Goal: Transaction & Acquisition: Purchase product/service

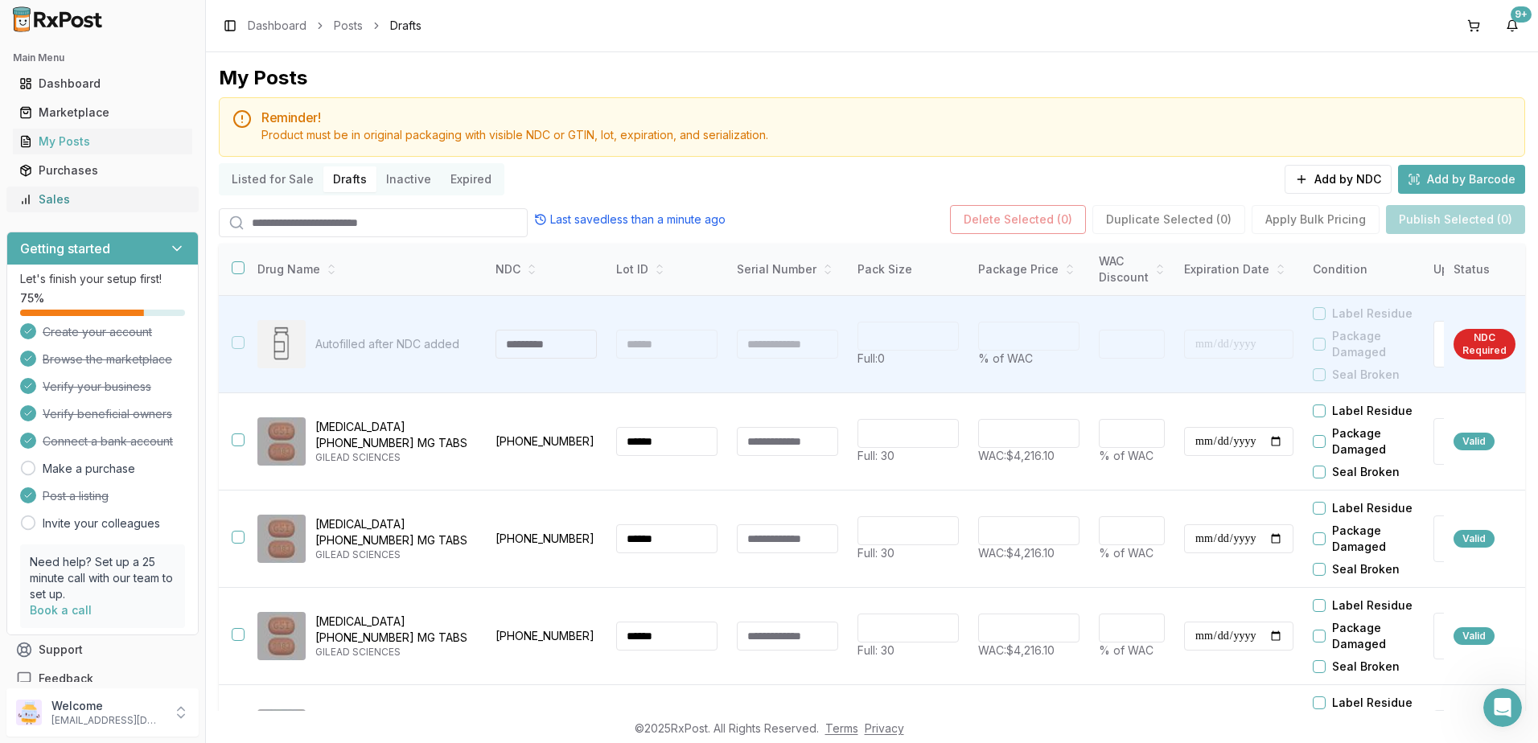
click at [77, 199] on div "Sales" at bounding box center [102, 199] width 166 height 16
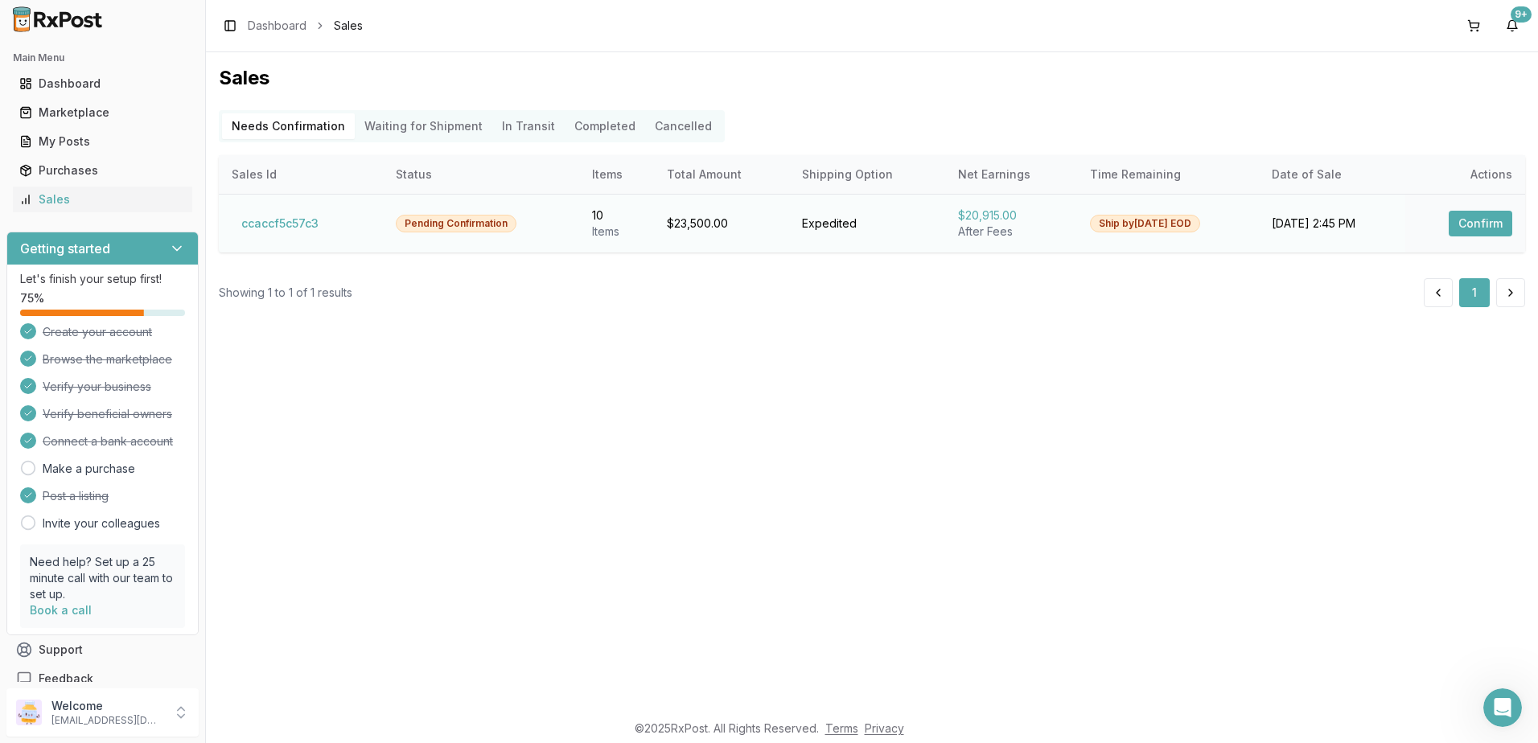
click at [1499, 218] on button "Confirm" at bounding box center [1480, 224] width 64 height 26
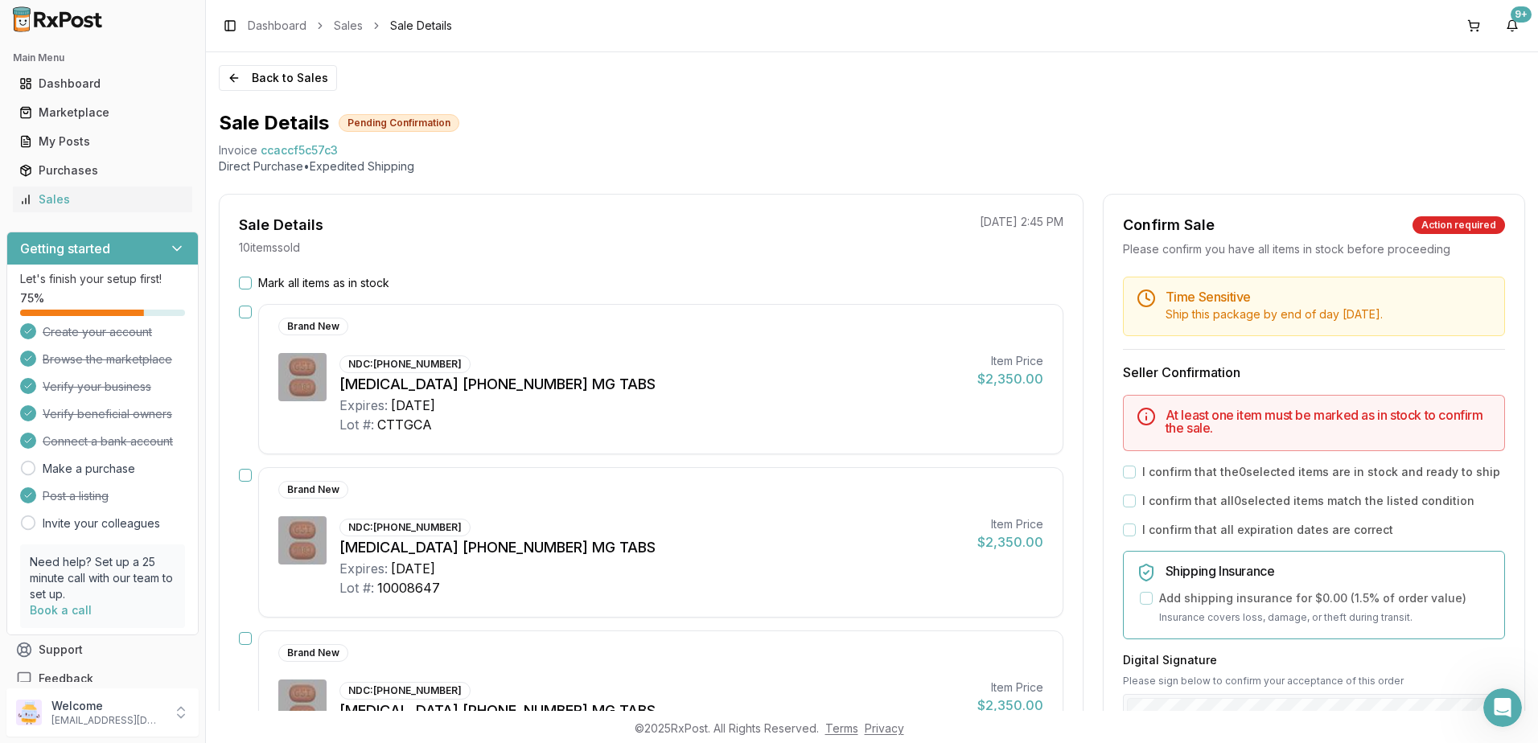
click at [249, 283] on button "Mark all items as in stock" at bounding box center [245, 283] width 13 height 13
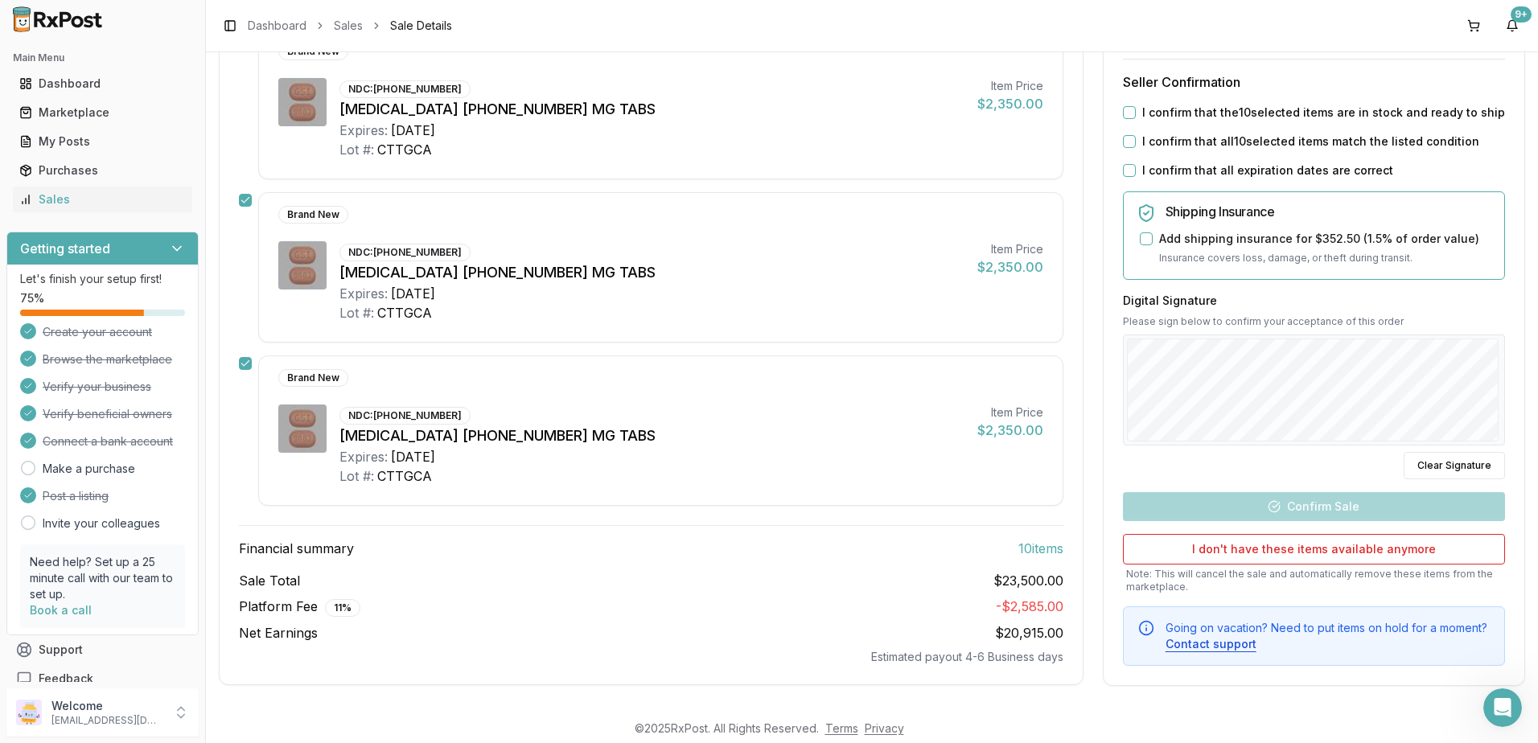
scroll to position [1257, 0]
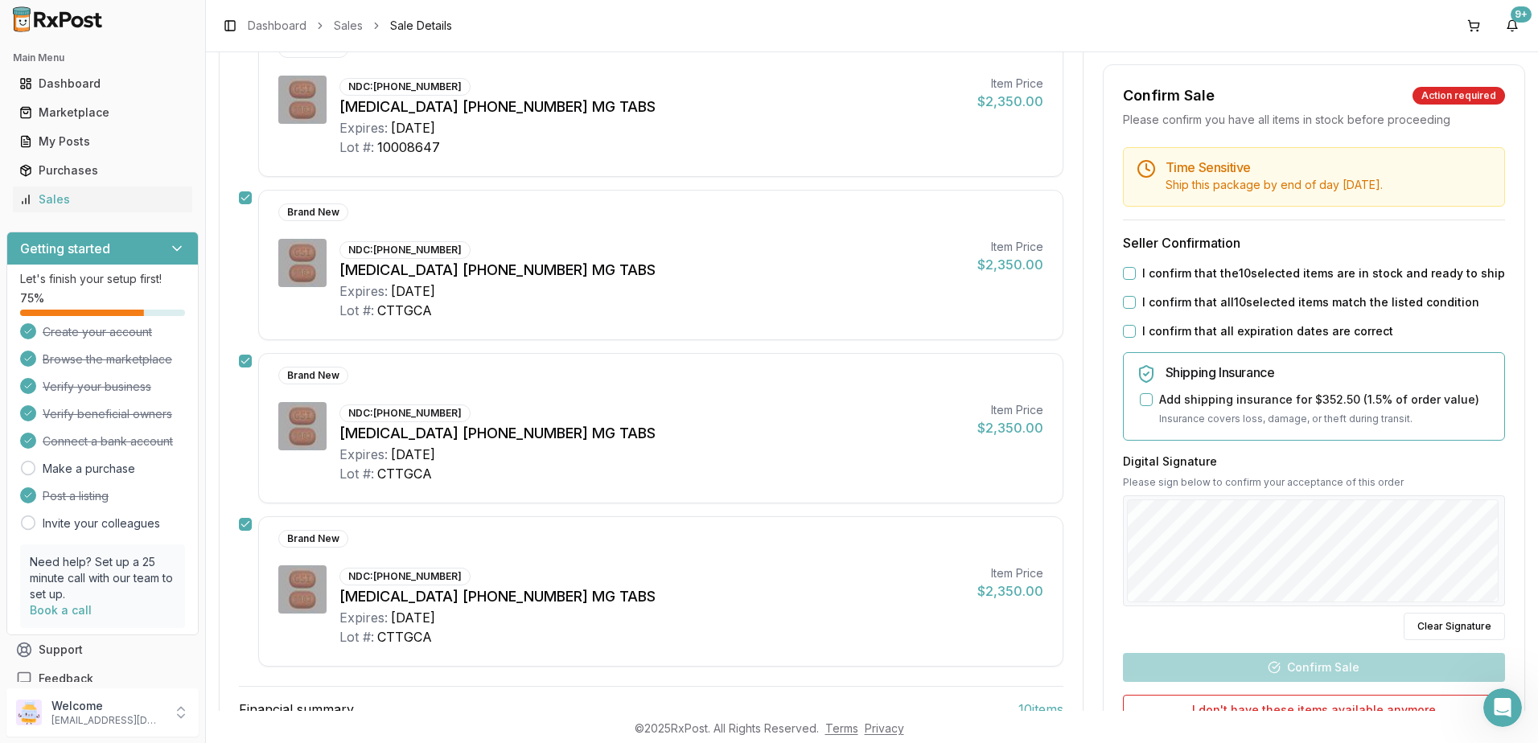
click at [1134, 272] on div "I confirm that the 10 selected items are in stock and ready to ship" at bounding box center [1314, 273] width 382 height 16
click at [1132, 273] on div "I confirm that the 10 selected items are in stock and ready to ship" at bounding box center [1314, 273] width 382 height 16
click at [1123, 277] on button "I confirm that the 10 selected items are in stock and ready to ship" at bounding box center [1129, 273] width 13 height 13
click at [1133, 298] on div "I confirm that all 10 selected items match the listed condition" at bounding box center [1314, 302] width 382 height 16
click at [1123, 300] on button "I confirm that all 10 selected items match the listed condition" at bounding box center [1129, 302] width 13 height 13
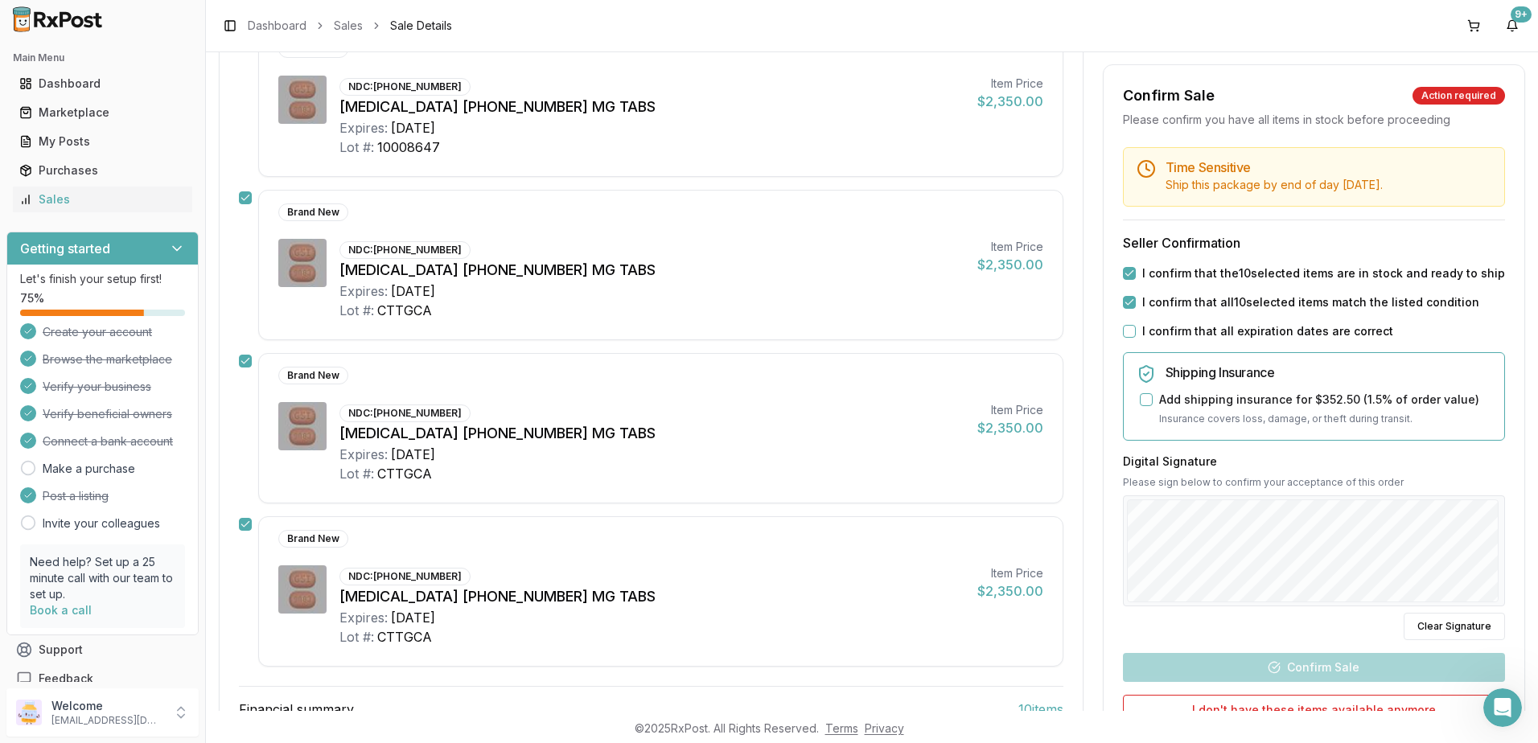
click at [1127, 329] on button "I confirm that all expiration dates are correct" at bounding box center [1129, 331] width 13 height 13
click at [1149, 395] on div "Add shipping insurance for $352.50 ( 1.5 % of order value)" at bounding box center [1315, 400] width 351 height 16
click at [1142, 396] on button "Add shipping insurance for $352.50 ( 1.5 % of order value)" at bounding box center [1146, 399] width 13 height 13
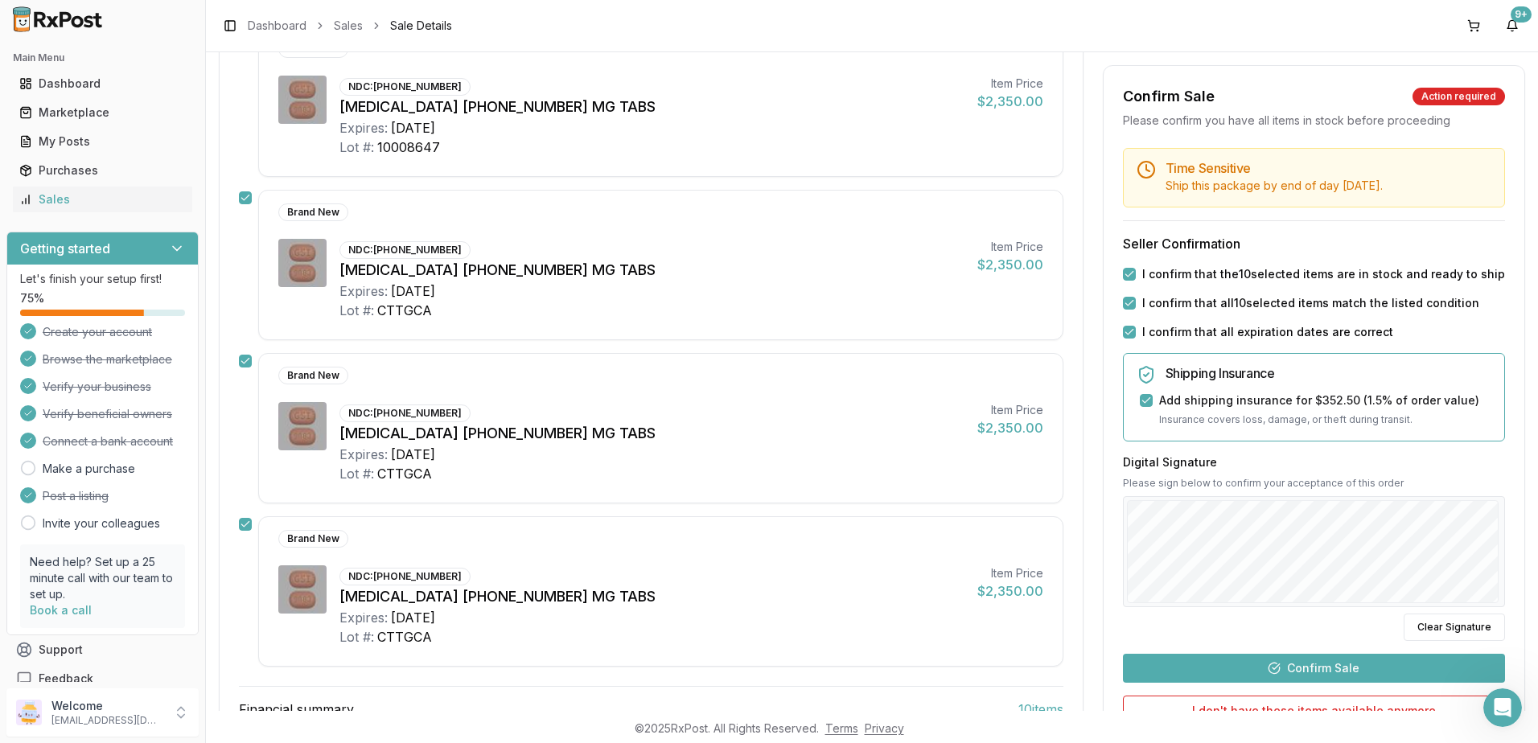
scroll to position [1418, 0]
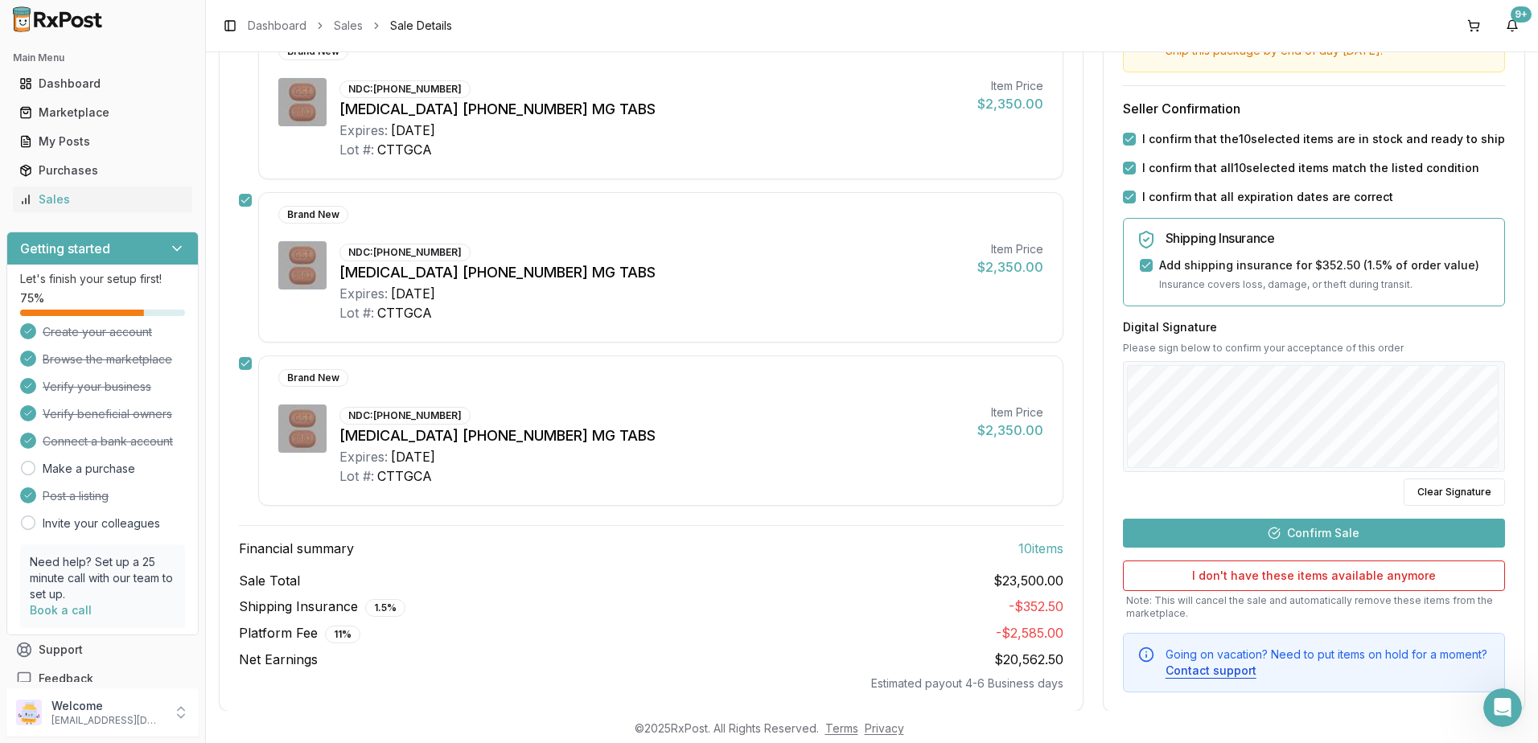
click at [1292, 528] on button "Confirm Sale" at bounding box center [1314, 532] width 382 height 29
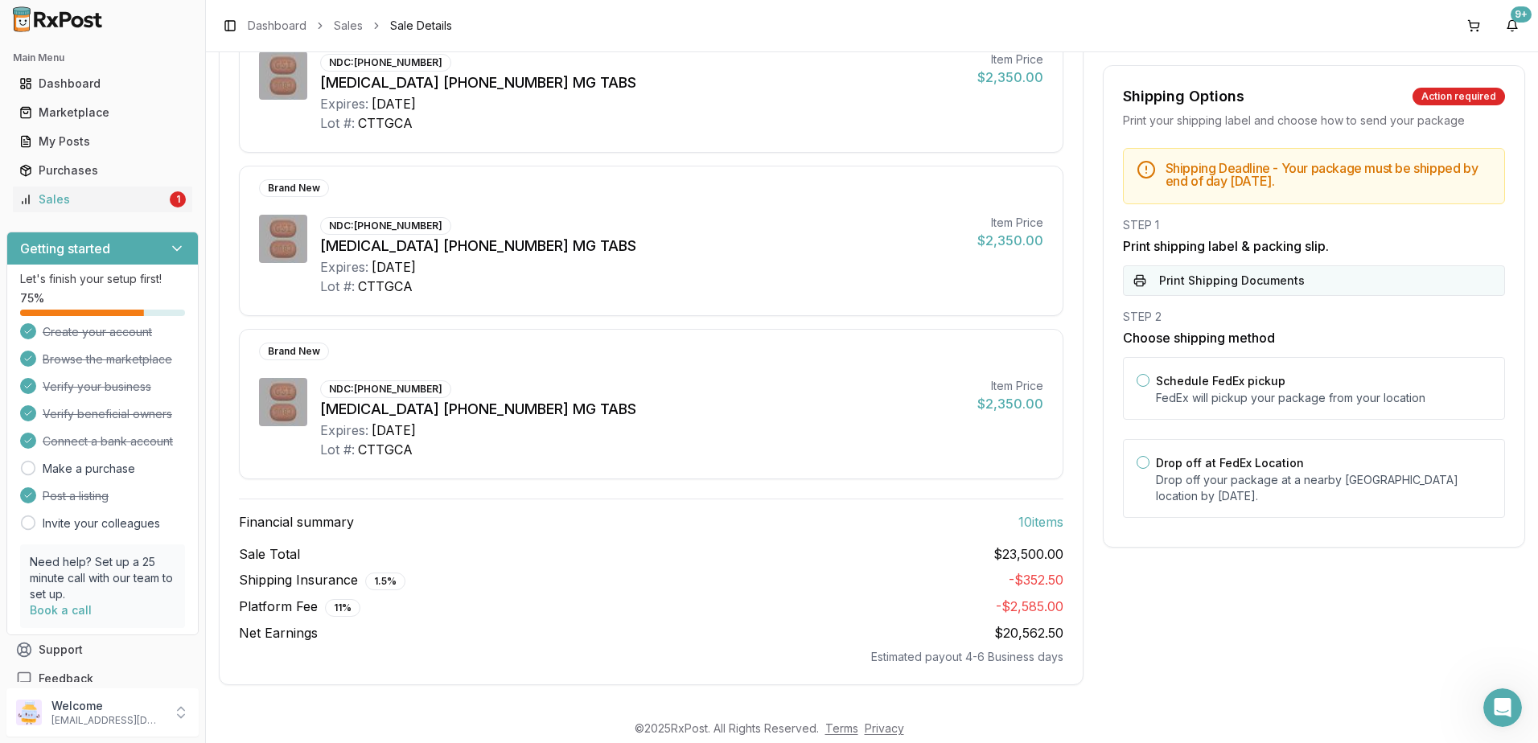
click at [1293, 277] on button "Print Shipping Documents" at bounding box center [1314, 280] width 382 height 31
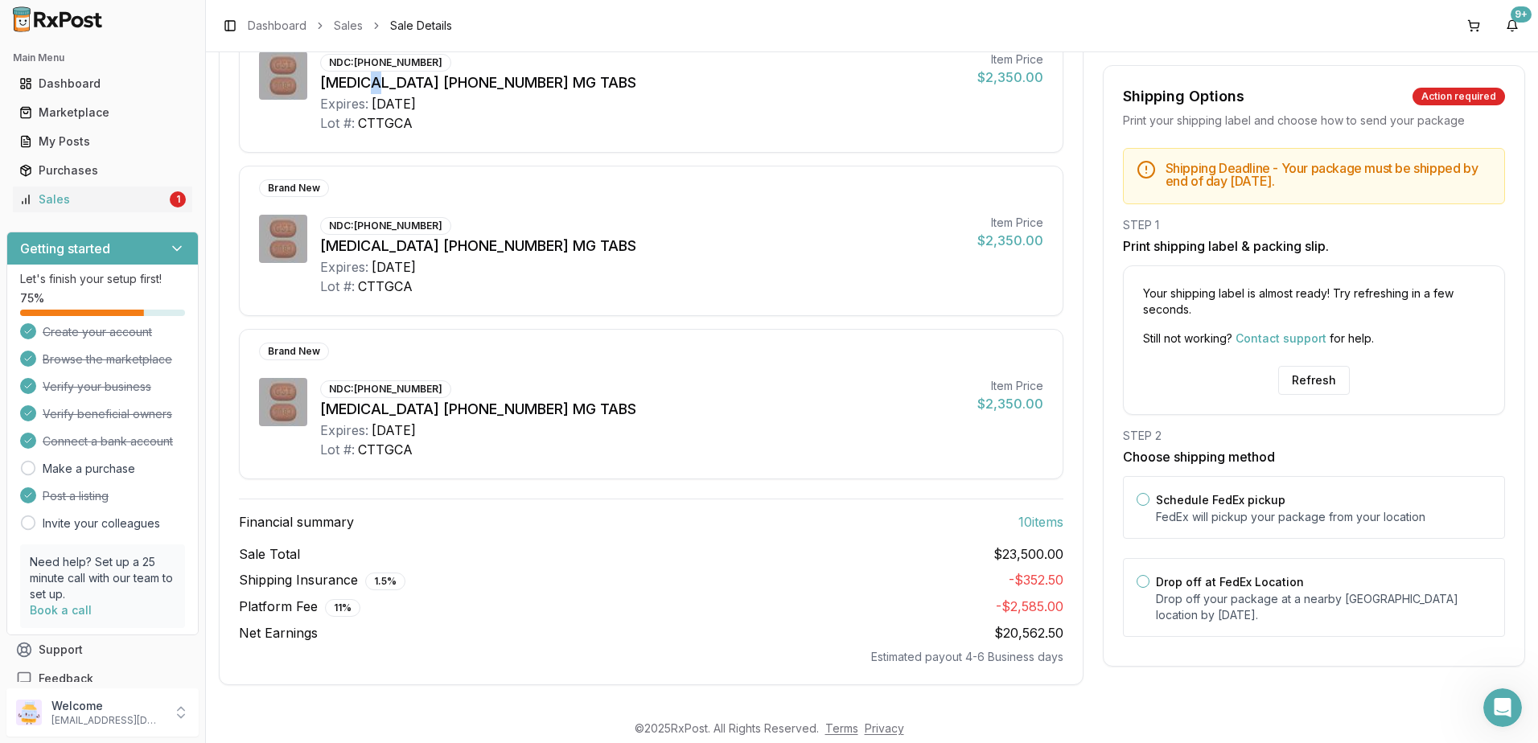
drag, startPoint x: 370, startPoint y: 89, endPoint x: 363, endPoint y: 93, distance: 8.3
click at [363, 93] on div "[MEDICAL_DATA] [PHONE_NUMBER] MG TABS" at bounding box center [642, 83] width 644 height 23
click at [1324, 372] on button "Refresh" at bounding box center [1314, 380] width 72 height 29
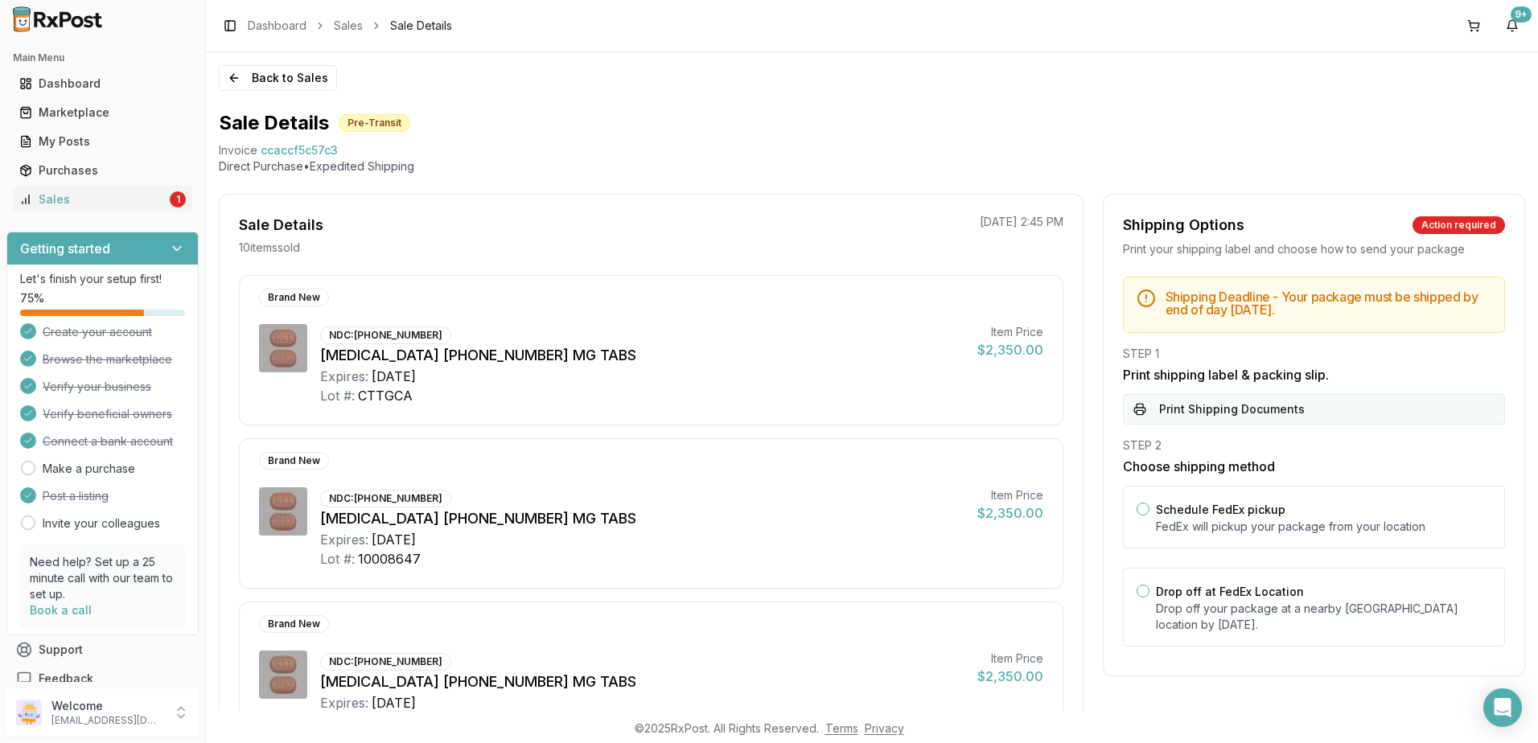
click at [1202, 409] on button "Print Shipping Documents" at bounding box center [1314, 409] width 382 height 31
